Goal: Transaction & Acquisition: Purchase product/service

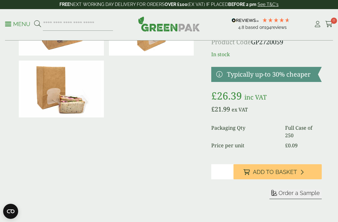
click at [315, 20] on link "My Account" at bounding box center [318, 23] width 8 height 9
click at [317, 24] on icon at bounding box center [318, 24] width 8 height 6
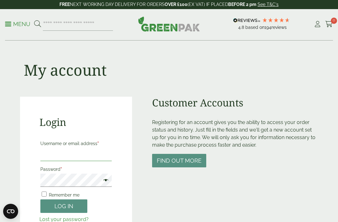
click at [89, 159] on input "Username or email address *" at bounding box center [75, 154] width 71 height 13
click at [216, 58] on div "My account" at bounding box center [169, 69] width 298 height 56
click at [49, 159] on input "Username or email address *" at bounding box center [75, 154] width 71 height 13
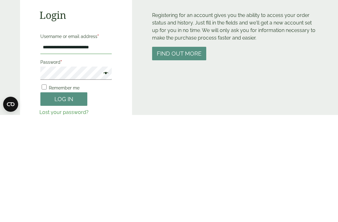
type input "**********"
click at [39, 97] on div "**********" at bounding box center [76, 172] width 112 height 151
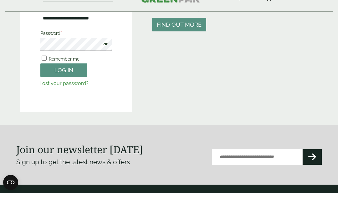
click at [105, 70] on span at bounding box center [104, 74] width 8 height 8
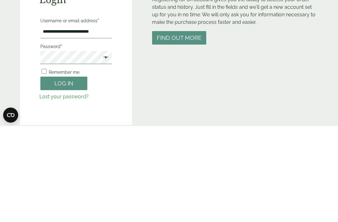
scroll to position [123, 0]
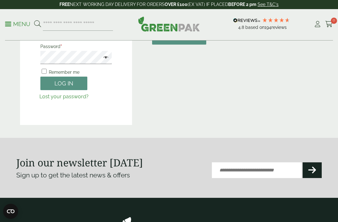
click at [81, 83] on button "Log in" at bounding box center [63, 82] width 47 height 13
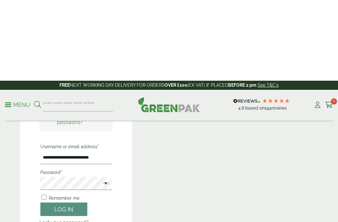
scroll to position [0, 0]
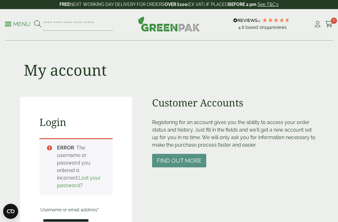
click at [314, 25] on icon at bounding box center [318, 24] width 8 height 6
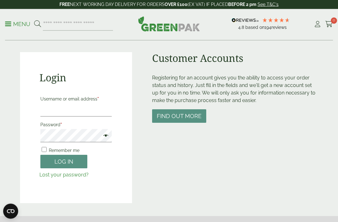
scroll to position [45, 0]
click at [199, 105] on div "Customer Accounts Registering for an account gives you the ability to access yo…" at bounding box center [235, 127] width 166 height 151
click at [195, 120] on button "Find out more" at bounding box center [179, 115] width 54 height 13
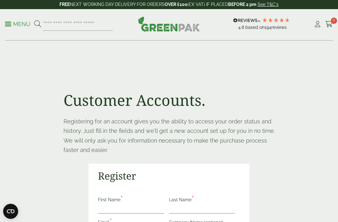
scroll to position [71, 0]
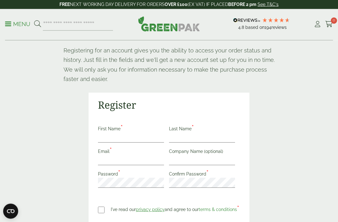
click at [141, 129] on div "First Name *" at bounding box center [133, 134] width 71 height 18
click at [134, 134] on input "First Name *" at bounding box center [131, 138] width 66 height 10
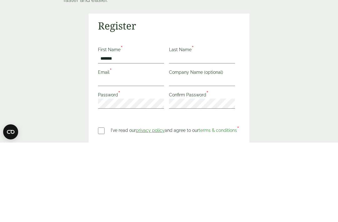
type input "*******"
click at [193, 133] on input "Last Name *" at bounding box center [202, 138] width 66 height 10
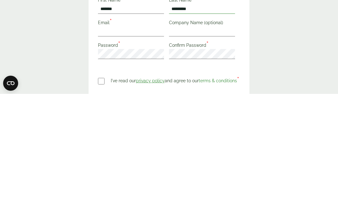
type input "********"
click at [131, 154] on input "Email *" at bounding box center [131, 159] width 66 height 10
type input "**********"
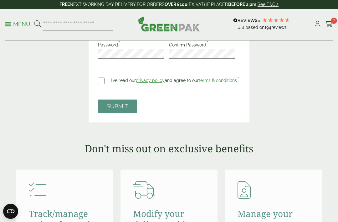
click at [135, 80] on label "I've read our privacy policy and agree to our terms & conditions *" at bounding box center [175, 79] width 129 height 11
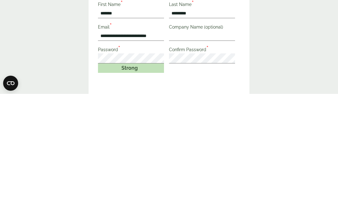
scroll to position [195, 0]
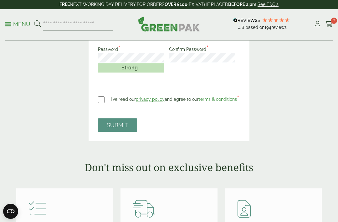
click at [119, 122] on button "SUBMIT" at bounding box center [117, 124] width 39 height 13
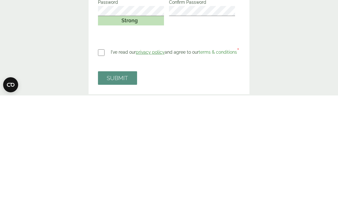
scroll to position [243, 0]
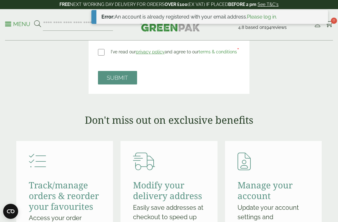
click at [122, 83] on button "SUBMIT" at bounding box center [117, 77] width 39 height 13
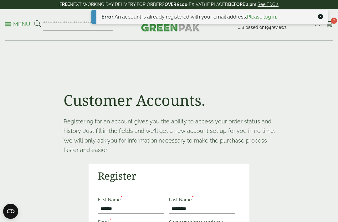
click at [273, 16] on link "Please log in." at bounding box center [262, 17] width 30 height 6
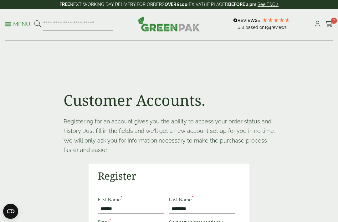
click at [312, 24] on div "4.8 Based on 194 reviews" at bounding box center [264, 24] width 99 height 17
click at [322, 21] on icon at bounding box center [318, 24] width 8 height 6
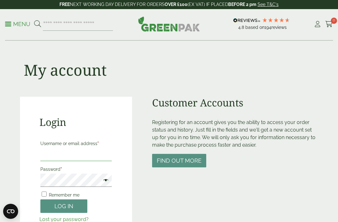
click at [85, 157] on input "Username or email address *" at bounding box center [75, 154] width 71 height 13
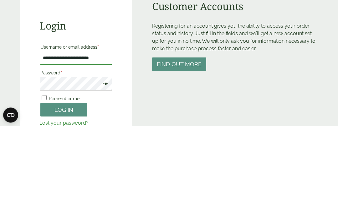
type input "**********"
click at [79, 199] on button "Log in" at bounding box center [63, 205] width 47 height 13
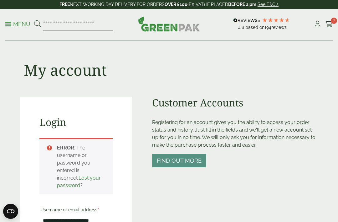
click at [13, 26] on p "Menu" at bounding box center [17, 24] width 25 height 8
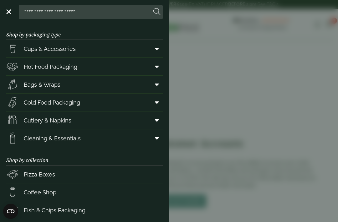
click at [172, 29] on aside "Close Shop by packaging type Cups & Accessories Hot Drink Paper Cups Smoothie C…" at bounding box center [169, 111] width 338 height 222
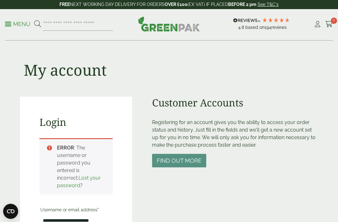
click at [177, 31] on img at bounding box center [169, 23] width 62 height 15
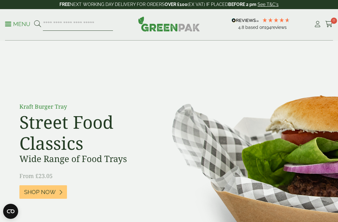
click at [92, 29] on input "search" at bounding box center [78, 24] width 70 height 13
type input "*"
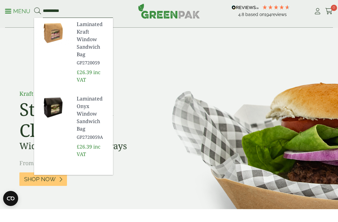
type input "*********"
click at [99, 53] on span "Laminated Kraft Window Sandwich Bag" at bounding box center [92, 52] width 31 height 38
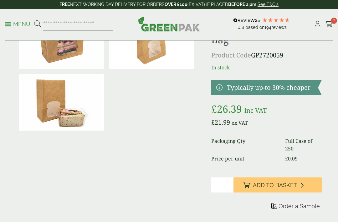
click at [223, 177] on input "*" at bounding box center [223, 184] width 22 height 15
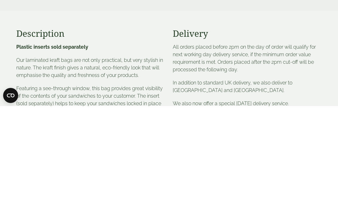
type input "*"
click at [299, 61] on button "Add to Basket" at bounding box center [278, 68] width 88 height 15
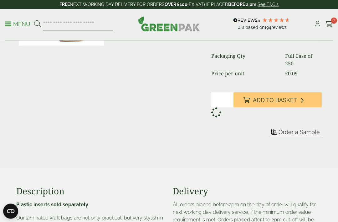
scroll to position [136, 0]
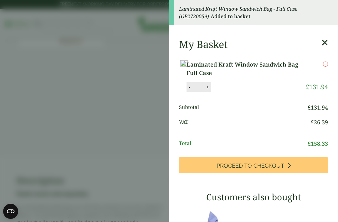
click at [300, 170] on link "Proceed to Checkout" at bounding box center [253, 165] width 149 height 16
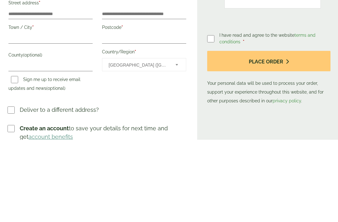
type input "**********"
click at [125, 49] on input "Last name *" at bounding box center [144, 47] width 84 height 10
type input "*"
type input "*********"
click at [154, 73] on input "Phone *" at bounding box center [144, 72] width 84 height 10
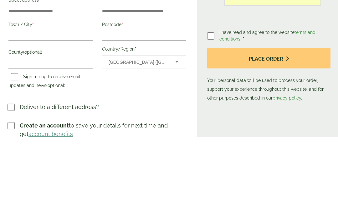
click at [137, 72] on input "Phone *" at bounding box center [144, 72] width 84 height 10
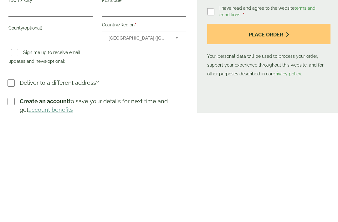
type input "**********"
click at [69, 91] on input "Street address *" at bounding box center [50, 96] width 84 height 10
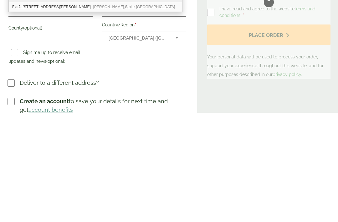
click at [48, 104] on b "Street" at bounding box center [53, 106] width 11 height 4
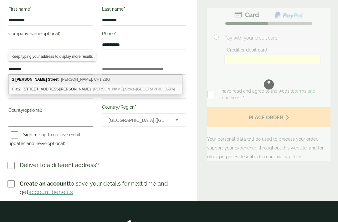
type input "**********"
type input "*******"
type input "********"
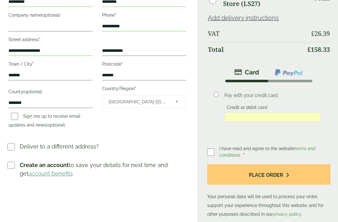
scroll to position [128, 0]
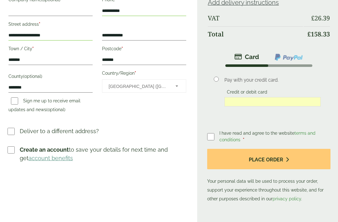
click at [237, 165] on button "Place order" at bounding box center [268, 159] width 123 height 20
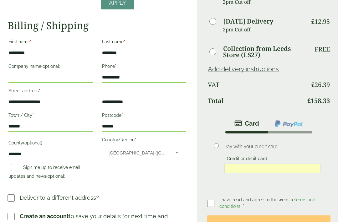
scroll to position [170, 0]
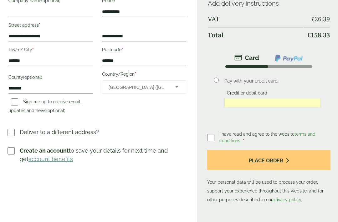
click at [282, 161] on button "Place order" at bounding box center [268, 159] width 123 height 20
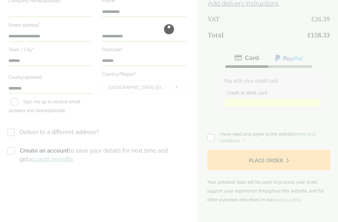
scroll to position [0, 0]
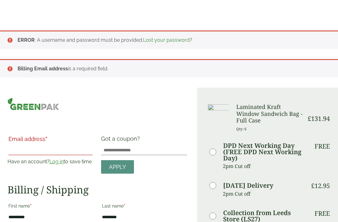
click at [40, 124] on input "Email address *" at bounding box center [50, 119] width 84 height 10
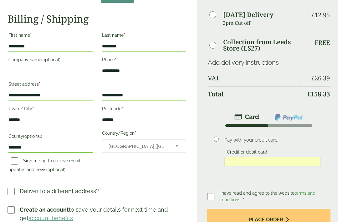
scroll to position [191, 0]
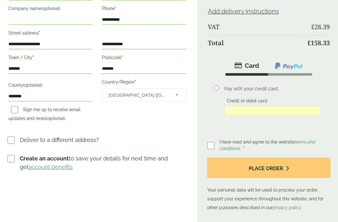
type input "**********"
click at [284, 172] on button "Place order" at bounding box center [268, 168] width 123 height 20
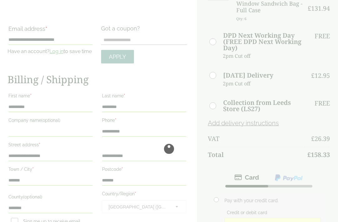
scroll to position [80, 0]
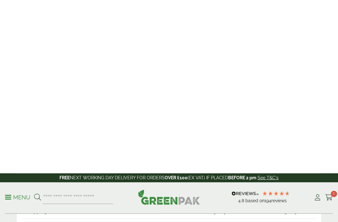
scroll to position [4, 0]
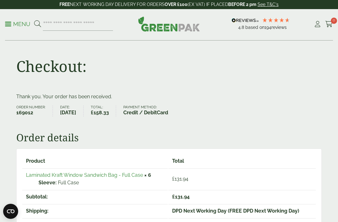
click at [248, 68] on div "Checkout:" at bounding box center [169, 65] width 313 height 56
click at [117, 1] on p "FREE NEXT WORKING DAY DELIVERY FOR ORDERS OVER £100 (EX VAT) IF PLACED BEFORE 2…" at bounding box center [169, 4] width 338 height 9
